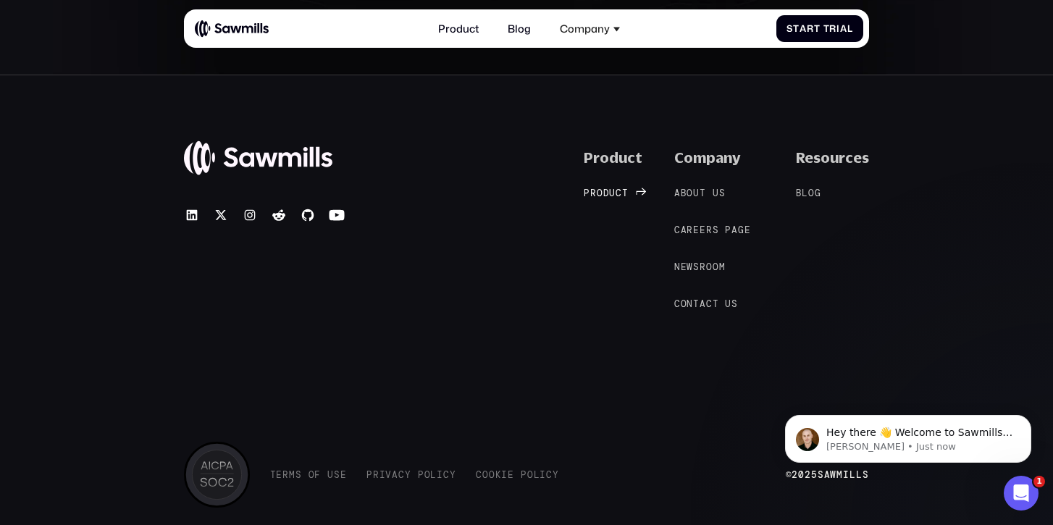
scroll to position [5920, 0]
click at [702, 222] on link "C a r e e r s p a g e C a r e e r s p a g e" at bounding box center [719, 228] width 90 height 13
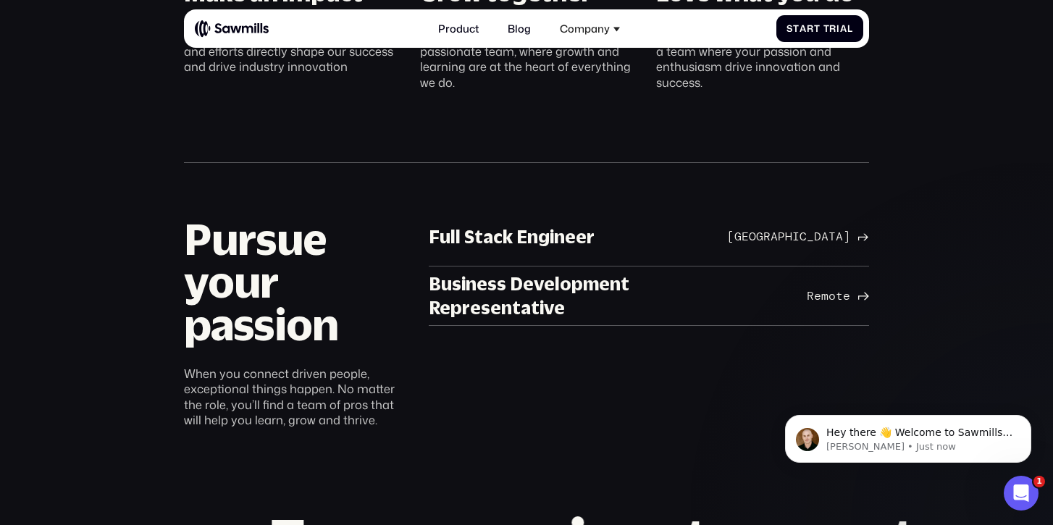
scroll to position [700, 0]
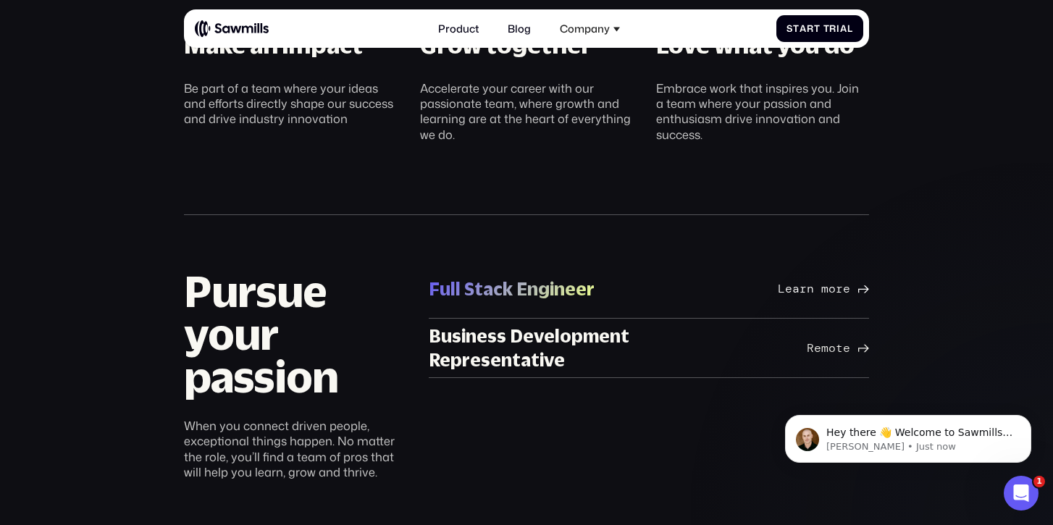
click at [810, 285] on div "Learn more" at bounding box center [814, 289] width 72 height 14
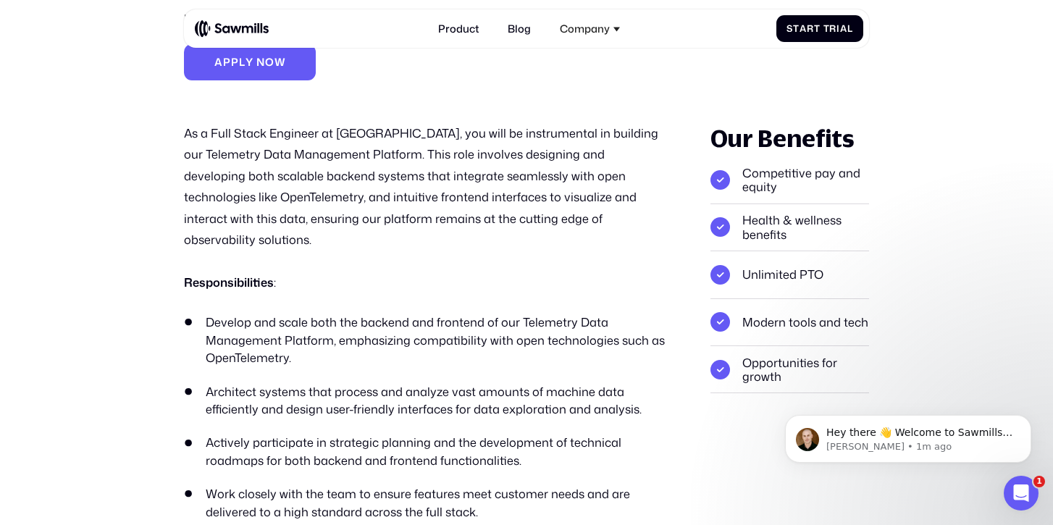
scroll to position [152, 0]
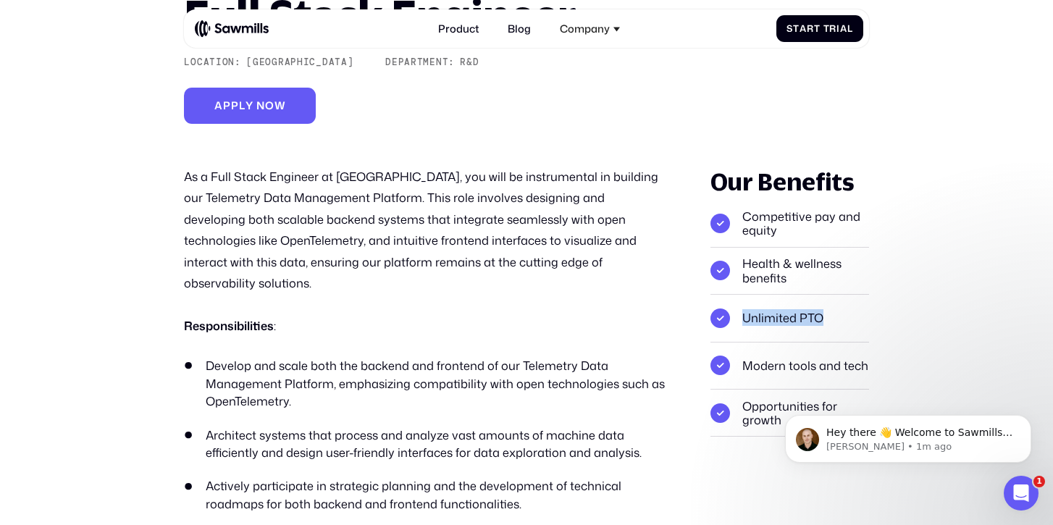
drag, startPoint x: 822, startPoint y: 314, endPoint x: 740, endPoint y: 314, distance: 81.9
click at [740, 314] on li "Unlimited PTO" at bounding box center [790, 318] width 158 height 47
click at [774, 320] on li "Unlimited PTO" at bounding box center [790, 318] width 158 height 47
drag, startPoint x: 744, startPoint y: 317, endPoint x: 831, endPoint y: 317, distance: 86.9
click at [831, 317] on li "Unlimited PTO" at bounding box center [790, 318] width 158 height 47
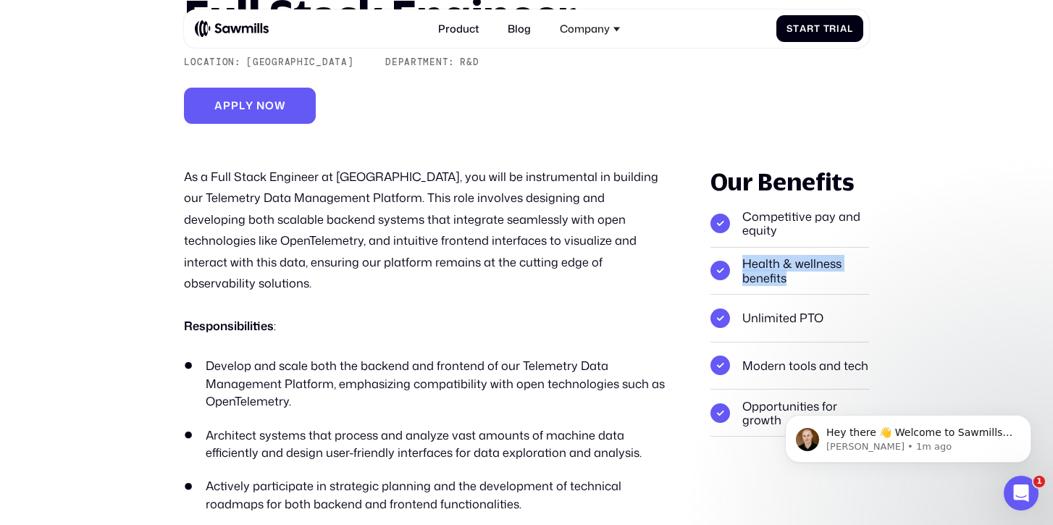
drag, startPoint x: 743, startPoint y: 264, endPoint x: 798, endPoint y: 283, distance: 57.5
click at [798, 283] on li "Health & wellness benefits" at bounding box center [790, 271] width 158 height 47
drag, startPoint x: 743, startPoint y: 217, endPoint x: 833, endPoint y: 354, distance: 164.3
click at [833, 354] on ul "Competitive pay and equity Health & wellness benefits Unlimited PTO Modern tool…" at bounding box center [790, 318] width 158 height 237
click at [775, 373] on li "Modern tools and tech" at bounding box center [790, 366] width 158 height 47
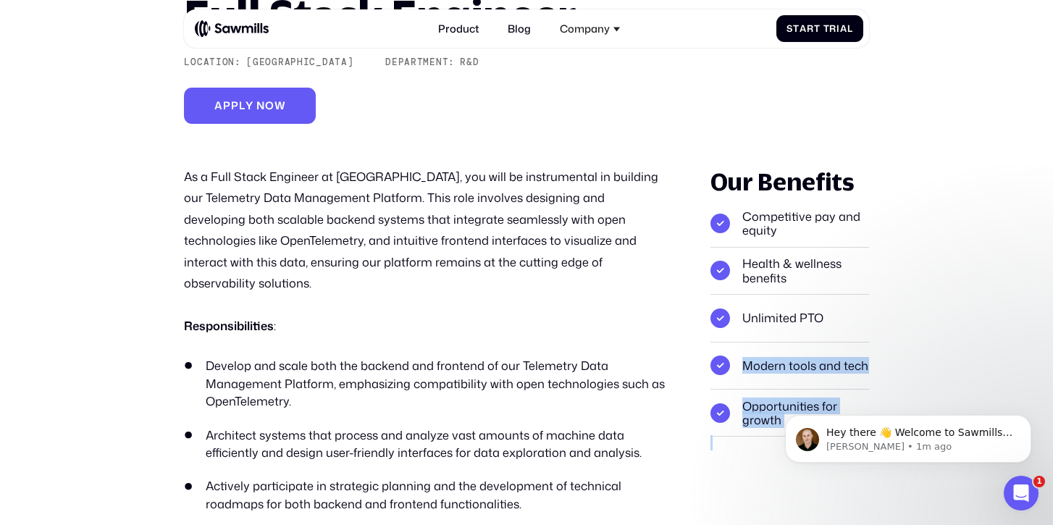
drag, startPoint x: 1507, startPoint y: 748, endPoint x: 867, endPoint y: 398, distance: 729.0
click at [795, 318] on li "Unlimited PTO" at bounding box center [790, 318] width 158 height 47
click at [774, 316] on li "Unlimited PTO" at bounding box center [790, 318] width 158 height 47
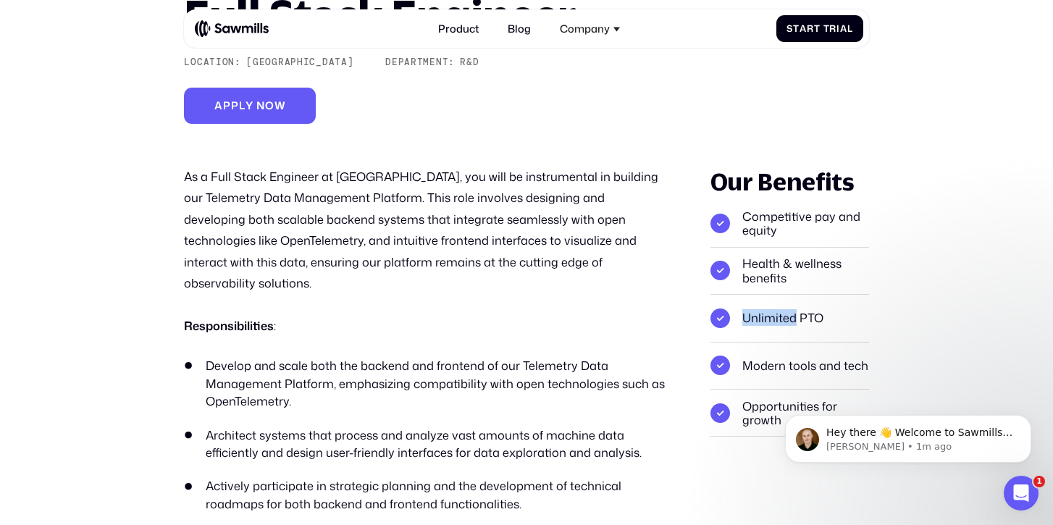
click at [774, 316] on li "Unlimited PTO" at bounding box center [790, 318] width 158 height 47
click at [810, 319] on li "Unlimited PTO" at bounding box center [790, 318] width 158 height 47
click at [760, 277] on li "Health & wellness benefits" at bounding box center [790, 271] width 158 height 47
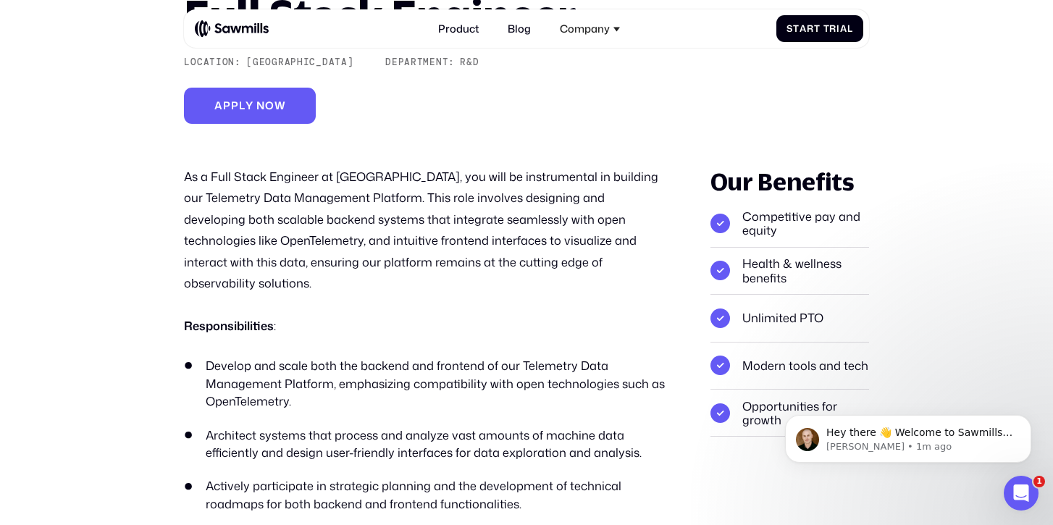
click at [758, 264] on li "Health & wellness benefits" at bounding box center [790, 271] width 158 height 47
click at [813, 264] on li "Health & wellness benefits" at bounding box center [790, 271] width 158 height 47
click at [769, 217] on li "Competitive pay and equity" at bounding box center [790, 223] width 158 height 47
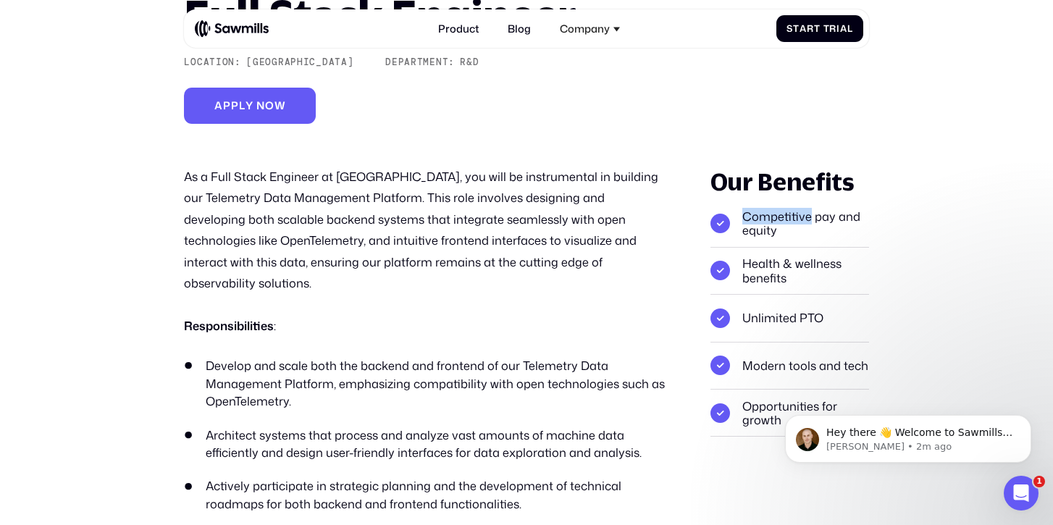
click at [769, 217] on li "Competitive pay and equity" at bounding box center [790, 223] width 158 height 47
click at [821, 213] on li "Competitive pay and equity" at bounding box center [790, 223] width 158 height 47
click at [845, 217] on li "Competitive pay and equity" at bounding box center [790, 223] width 158 height 47
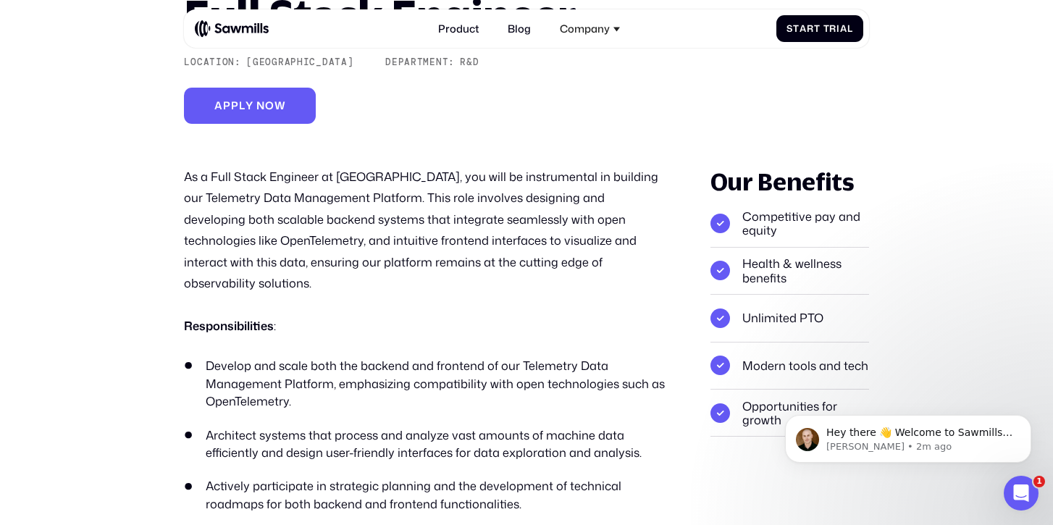
click at [758, 232] on li "Competitive pay and equity" at bounding box center [790, 223] width 158 height 47
click at [388, 222] on p "As a Full Stack Engineer at [GEOGRAPHIC_DATA], you will be instrumental in buil…" at bounding box center [426, 230] width 485 height 128
drag, startPoint x: 348, startPoint y: 197, endPoint x: 438, endPoint y: 199, distance: 89.8
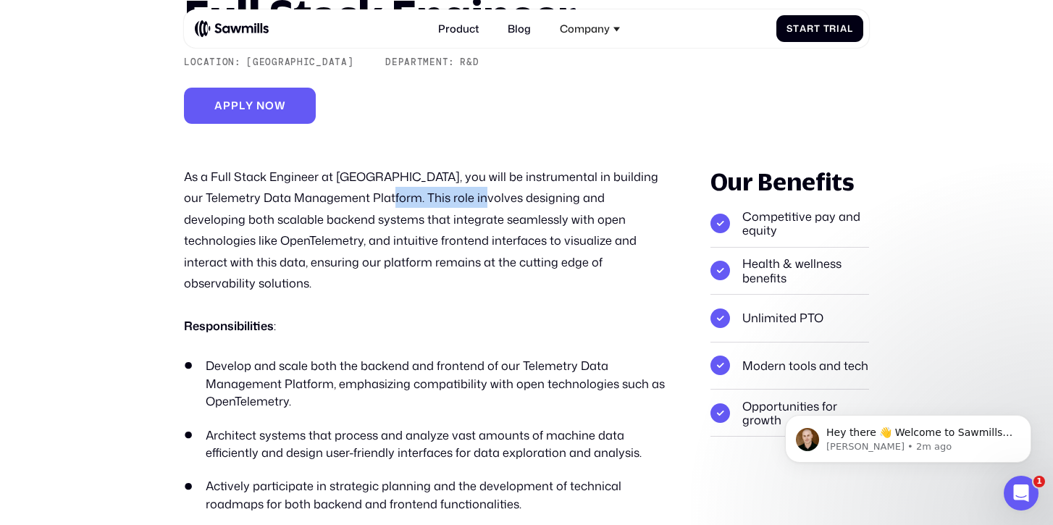
click at [438, 199] on p "As a Full Stack Engineer at [GEOGRAPHIC_DATA], you will be instrumental in buil…" at bounding box center [426, 230] width 485 height 128
drag, startPoint x: 361, startPoint y: 222, endPoint x: 421, endPoint y: 222, distance: 59.4
click at [422, 222] on p "As a Full Stack Engineer at [GEOGRAPHIC_DATA], you will be instrumental in buil…" at bounding box center [426, 230] width 485 height 128
drag, startPoint x: 420, startPoint y: 242, endPoint x: 375, endPoint y: 240, distance: 45.0
click at [375, 240] on p "As a Full Stack Engineer at [GEOGRAPHIC_DATA], you will be instrumental in buil…" at bounding box center [426, 230] width 485 height 128
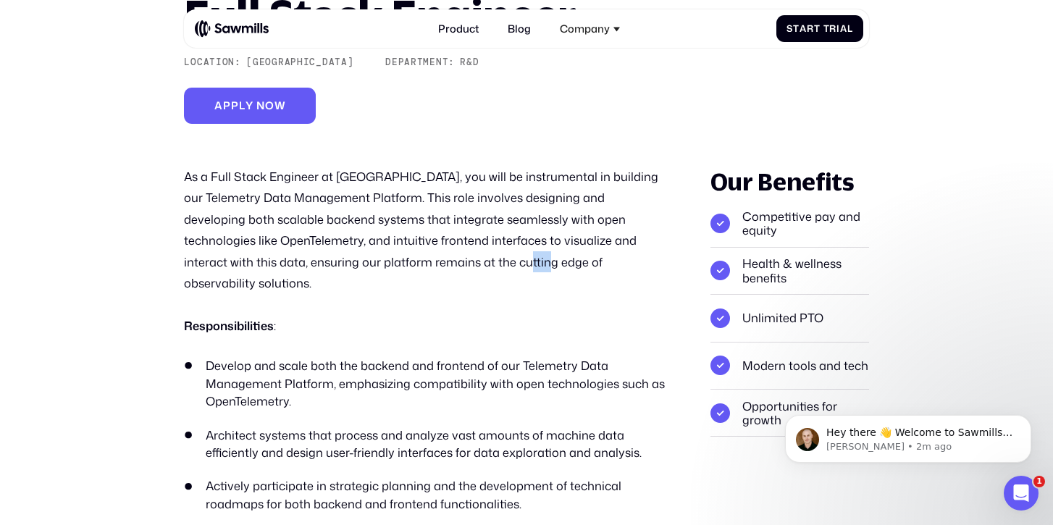
drag, startPoint x: 360, startPoint y: 264, endPoint x: 384, endPoint y: 264, distance: 23.9
click at [384, 264] on p "As a Full Stack Engineer at [GEOGRAPHIC_DATA], you will be instrumental in buil…" at bounding box center [426, 230] width 485 height 128
drag, startPoint x: 372, startPoint y: 242, endPoint x: 362, endPoint y: 241, distance: 9.4
click at [362, 241] on p "As a Full Stack Engineer at [GEOGRAPHIC_DATA], you will be instrumental in buil…" at bounding box center [426, 230] width 485 height 128
drag, startPoint x: 362, startPoint y: 223, endPoint x: 422, endPoint y: 221, distance: 60.2
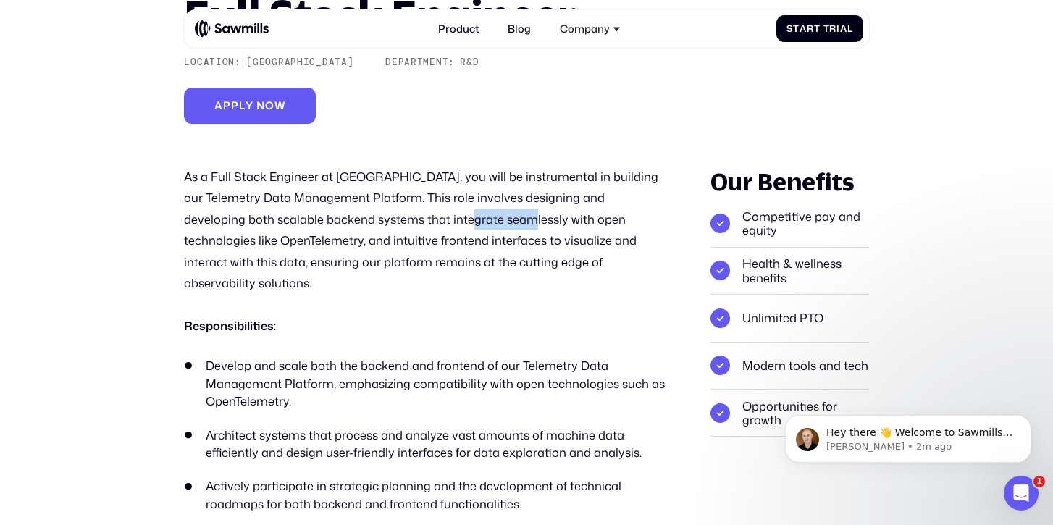
click at [422, 221] on p "As a Full Stack Engineer at [GEOGRAPHIC_DATA], you will be instrumental in buil…" at bounding box center [426, 230] width 485 height 128
drag, startPoint x: 390, startPoint y: 198, endPoint x: 372, endPoint y: 198, distance: 18.1
click at [372, 198] on p "As a Full Stack Engineer at [GEOGRAPHIC_DATA], you will be instrumental in buil…" at bounding box center [426, 230] width 485 height 128
drag, startPoint x: 348, startPoint y: 198, endPoint x: 367, endPoint y: 198, distance: 18.8
click at [367, 198] on p "As a Full Stack Engineer at [GEOGRAPHIC_DATA], you will be instrumental in buil…" at bounding box center [426, 230] width 485 height 128
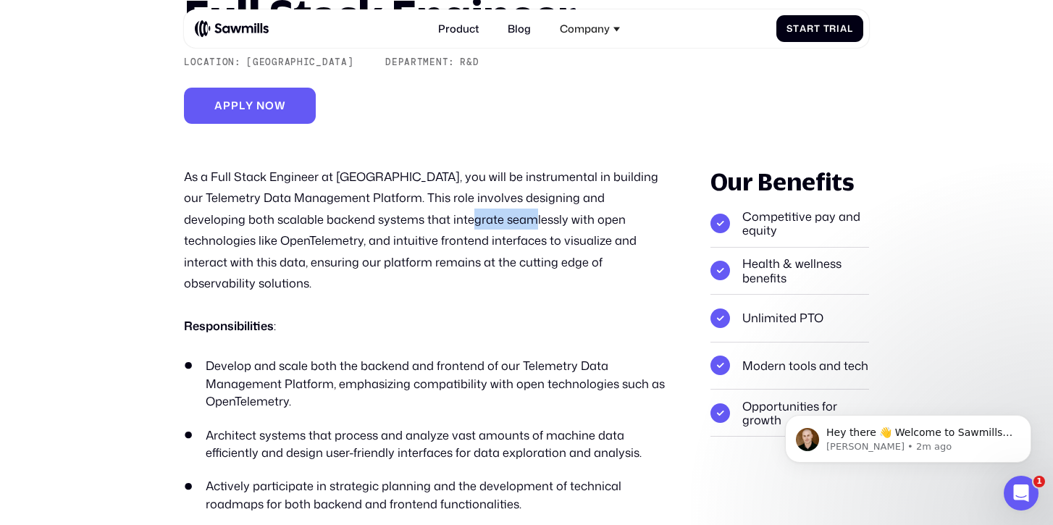
drag, startPoint x: 363, startPoint y: 220, endPoint x: 421, endPoint y: 219, distance: 58.0
click at [421, 219] on p "As a Full Stack Engineer at [GEOGRAPHIC_DATA], you will be instrumental in buil…" at bounding box center [426, 230] width 485 height 128
drag, startPoint x: 375, startPoint y: 245, endPoint x: 420, endPoint y: 243, distance: 44.9
click at [420, 243] on p "As a Full Stack Engineer at [GEOGRAPHIC_DATA], you will be instrumental in buil…" at bounding box center [426, 230] width 485 height 128
drag, startPoint x: 472, startPoint y: 262, endPoint x: 402, endPoint y: 263, distance: 69.5
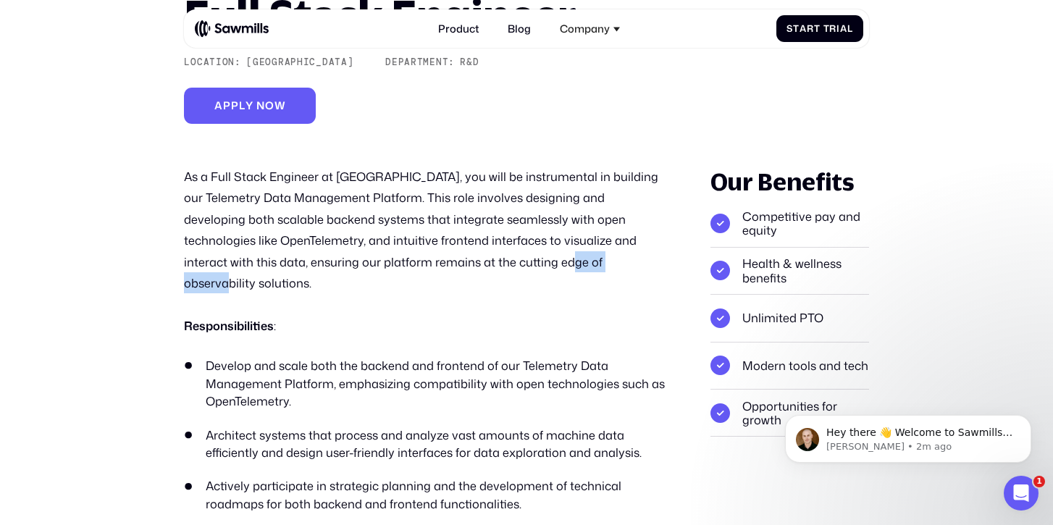
click at [402, 263] on p "As a Full Stack Engineer at [GEOGRAPHIC_DATA], you will be instrumental in buil…" at bounding box center [426, 230] width 485 height 128
drag, startPoint x: 374, startPoint y: 242, endPoint x: 425, endPoint y: 243, distance: 50.7
click at [425, 242] on p "As a Full Stack Engineer at [GEOGRAPHIC_DATA], you will be instrumental in buil…" at bounding box center [426, 230] width 485 height 128
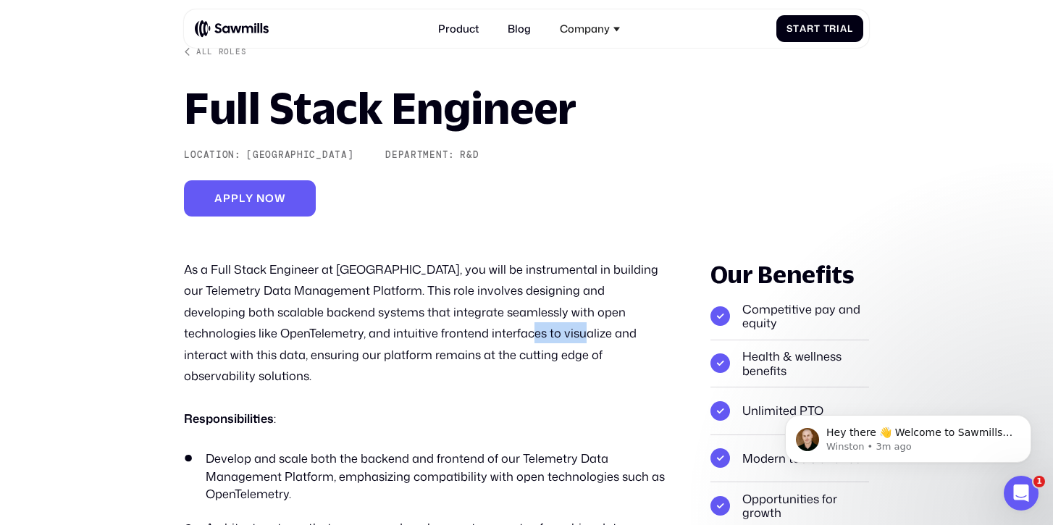
scroll to position [0, 0]
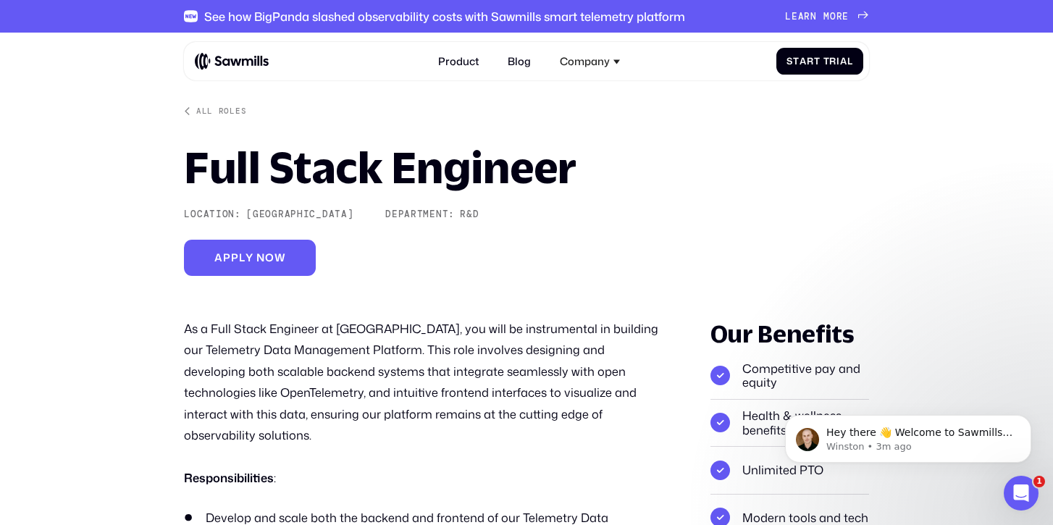
click at [468, 170] on h1 "Full Stack Engineer" at bounding box center [380, 167] width 393 height 43
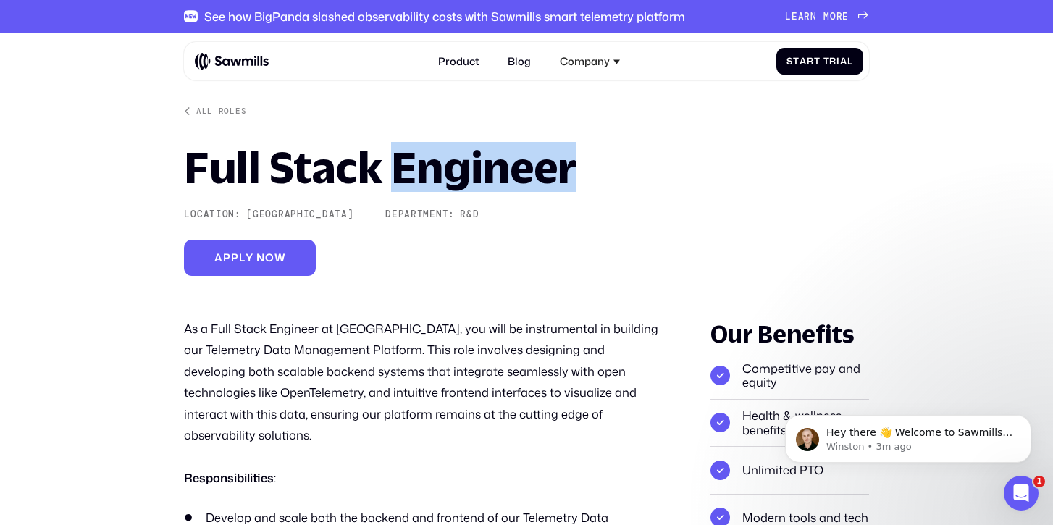
click at [468, 170] on h1 "Full Stack Engineer" at bounding box center [380, 167] width 393 height 43
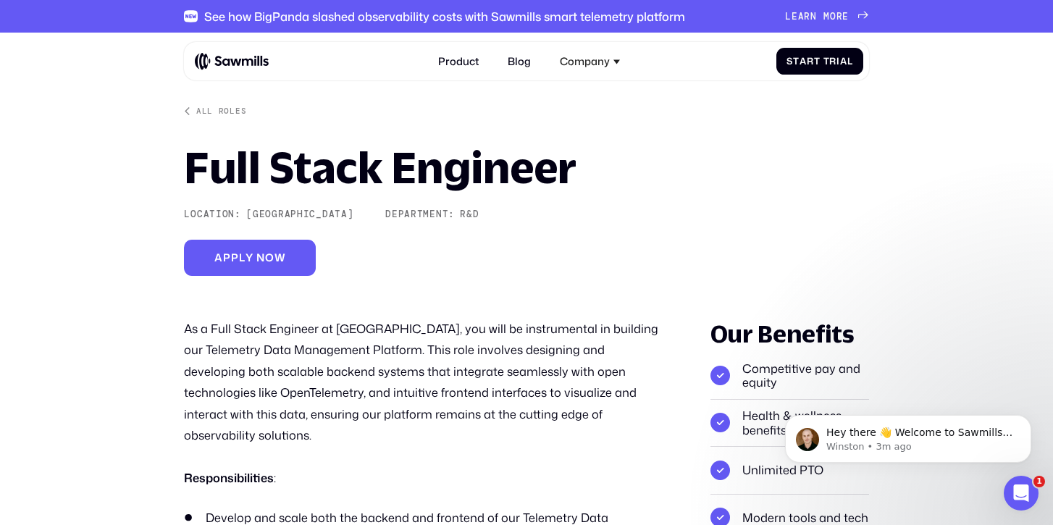
click at [319, 173] on h1 "Full Stack Engineer" at bounding box center [380, 167] width 393 height 43
click at [233, 172] on h1 "Full Stack Engineer" at bounding box center [380, 167] width 393 height 43
click at [322, 170] on h1 "Full Stack Engineer" at bounding box center [380, 167] width 393 height 43
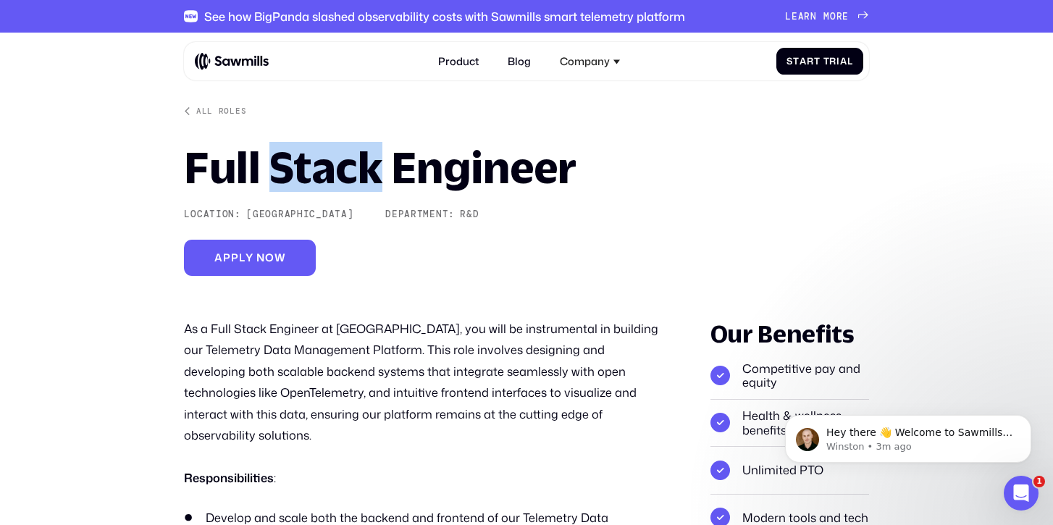
click at [322, 170] on h1 "Full Stack Engineer" at bounding box center [380, 167] width 393 height 43
click at [478, 173] on h1 "Full Stack Engineer" at bounding box center [380, 167] width 393 height 43
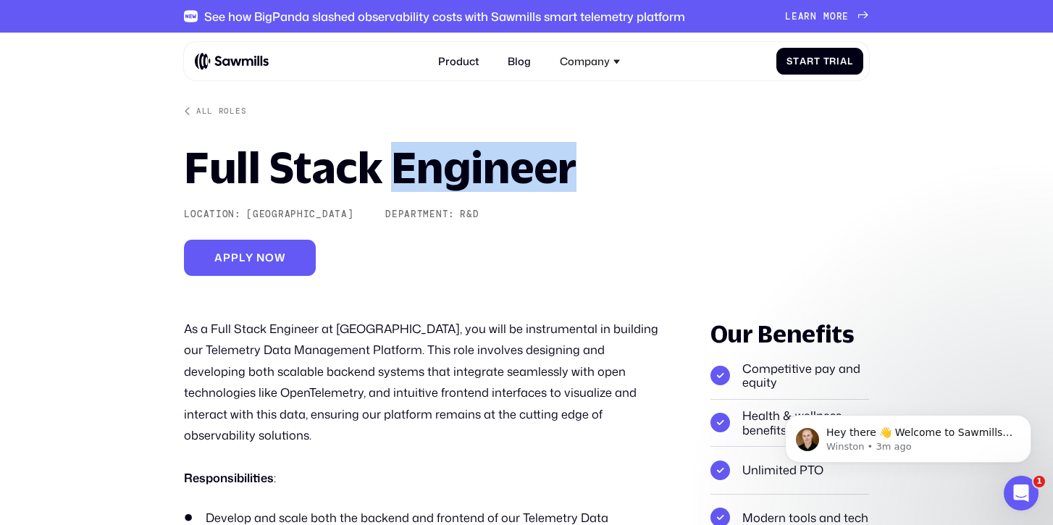
click at [478, 173] on h1 "Full Stack Engineer" at bounding box center [380, 167] width 393 height 43
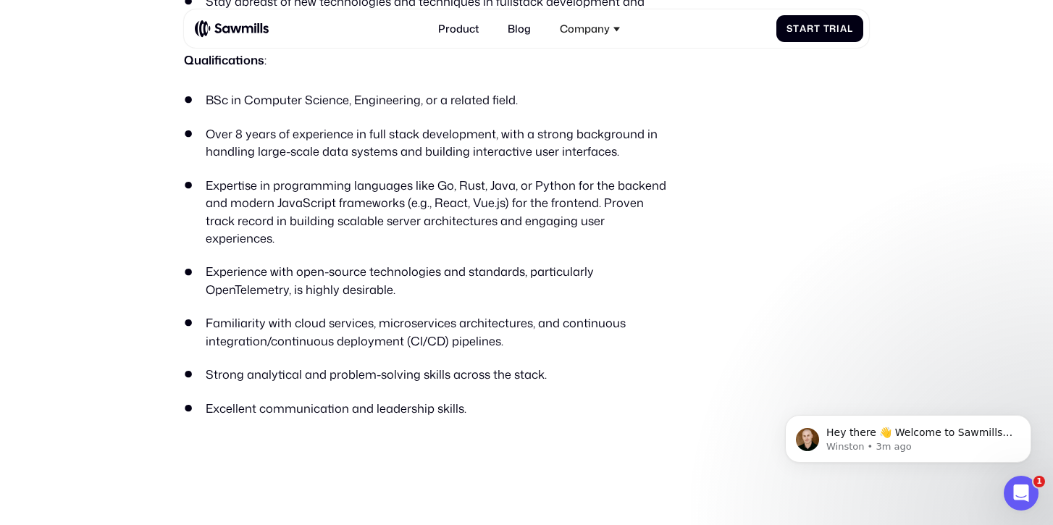
scroll to position [966, 0]
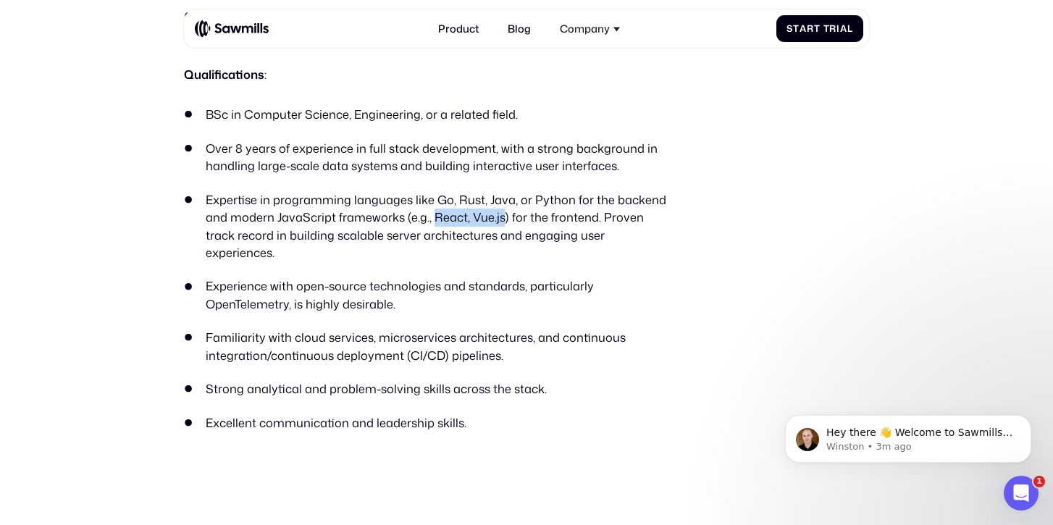
drag, startPoint x: 430, startPoint y: 198, endPoint x: 501, endPoint y: 198, distance: 71.0
click at [501, 198] on li "Expertise in programming languages like Go, Rust, Java, or Python for the backe…" at bounding box center [426, 226] width 485 height 71
click at [448, 198] on li "Expertise in programming languages like Go, Rust, Java, or Python for the backe…" at bounding box center [426, 226] width 485 height 71
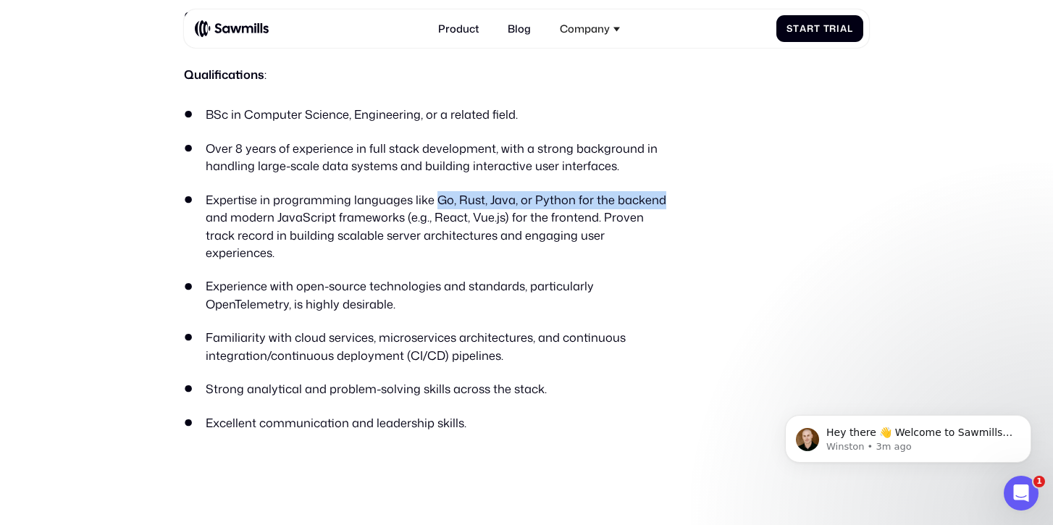
drag, startPoint x: 434, startPoint y: 178, endPoint x: 660, endPoint y: 177, distance: 226.0
click at [660, 191] on li "Expertise in programming languages like Go, Rust, Java, or Python for the backe…" at bounding box center [426, 226] width 485 height 71
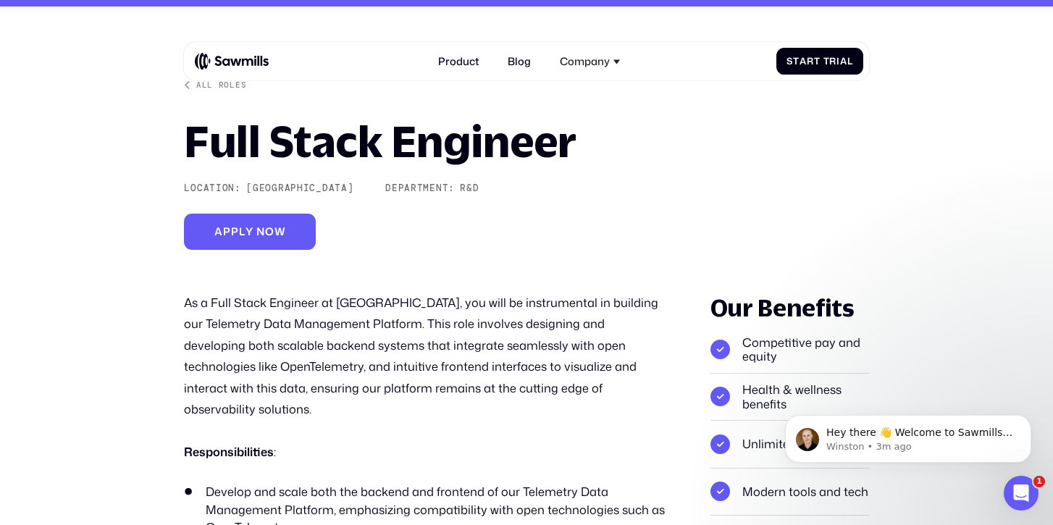
scroll to position [28, 0]
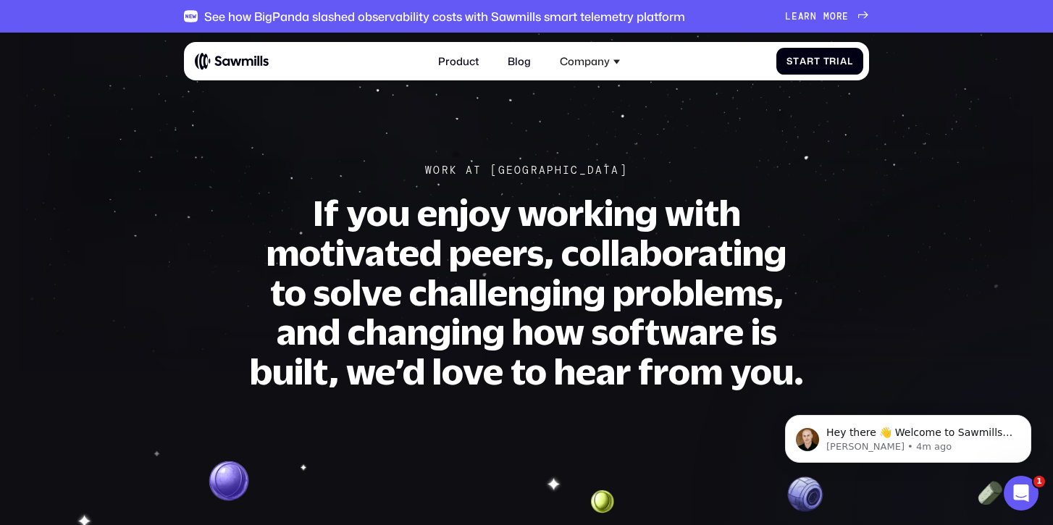
click at [461, 217] on h1 "If you enjoy working with motivated peers, collaborating to solve challenging p…" at bounding box center [526, 292] width 559 height 198
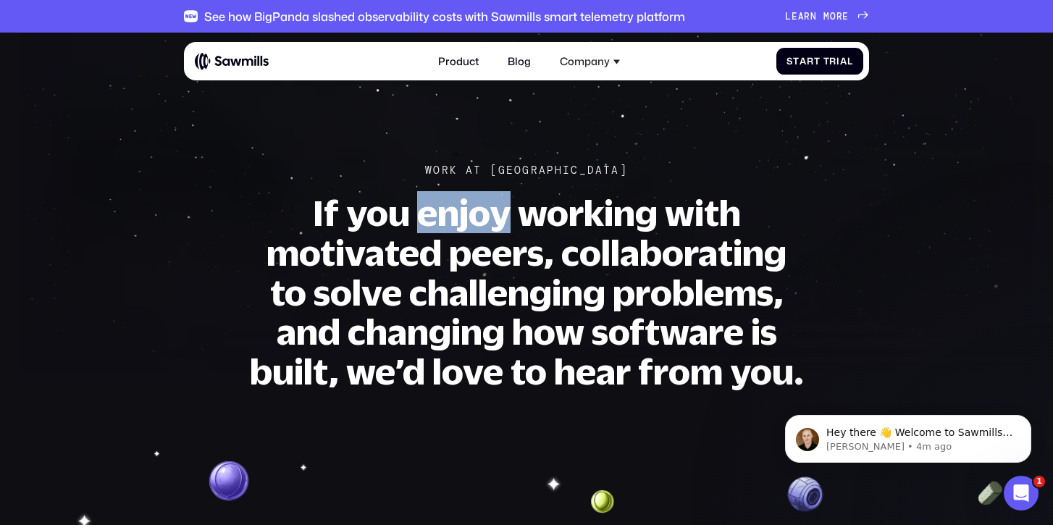
click at [461, 217] on h1 "If you enjoy working with motivated peers, collaborating to solve challenging p…" at bounding box center [526, 292] width 559 height 198
click at [461, 201] on h1 "If you enjoy working with motivated peers, collaborating to solve challenging p…" at bounding box center [526, 292] width 559 height 198
click at [461, 217] on h1 "If you enjoy working with motivated peers, collaborating to solve challenging p…" at bounding box center [526, 292] width 559 height 198
